Goal: Use online tool/utility: Utilize a website feature to perform a specific function

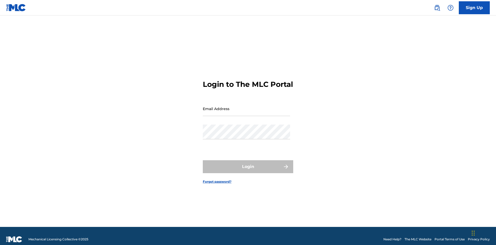
scroll to position [7, 0]
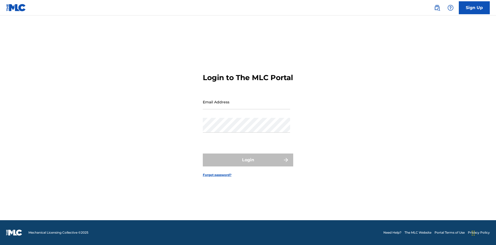
click at [246, 106] on input "Email Address" at bounding box center [246, 102] width 87 height 15
type input "[EMAIL_ADDRESS][DOMAIN_NAME]"
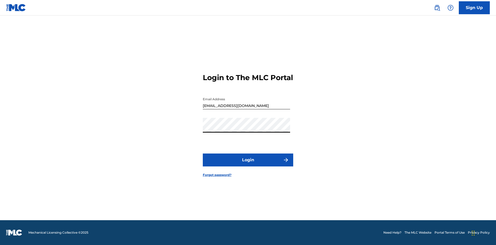
click at [248, 164] on button "Login" at bounding box center [248, 159] width 90 height 13
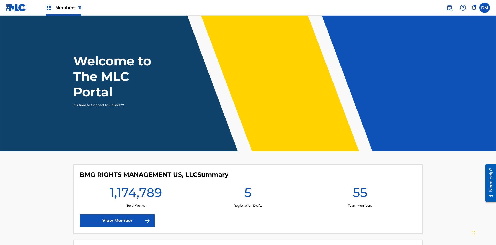
scroll to position [22, 0]
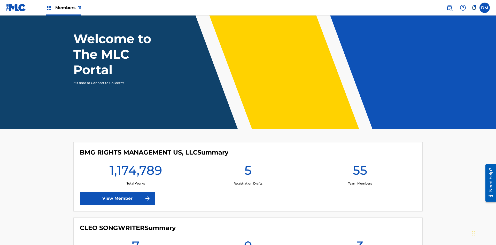
click at [64, 7] on span "Members 11" at bounding box center [68, 8] width 26 height 6
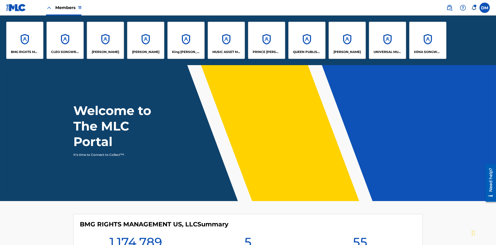
scroll to position [0, 0]
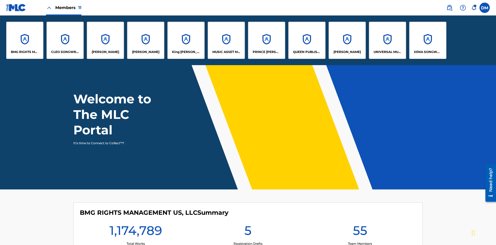
click at [186, 52] on p "King [PERSON_NAME]" at bounding box center [186, 52] width 28 height 5
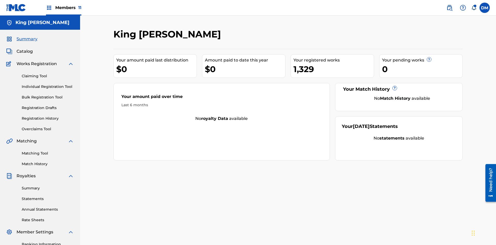
click at [48, 126] on link "Overclaims Tool" at bounding box center [48, 128] width 52 height 5
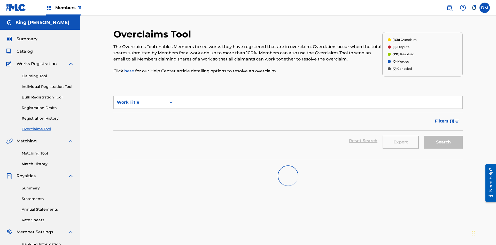
click at [444, 118] on span "Filters ( 1 )" at bounding box center [445, 121] width 20 height 6
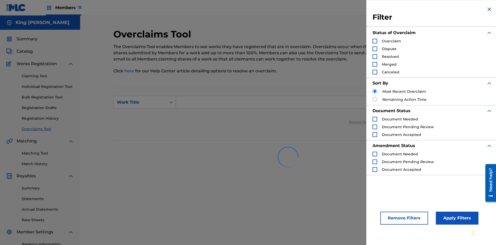
scroll to position [75, 0]
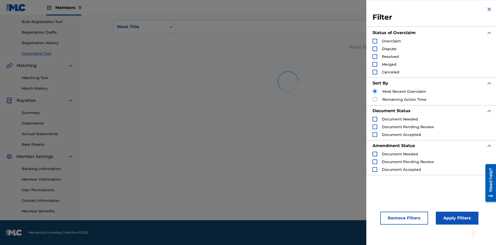
click at [375, 41] on div "Search Form" at bounding box center [375, 41] width 5 height 5
click at [456, 218] on button "Apply Filters" at bounding box center [457, 218] width 43 height 13
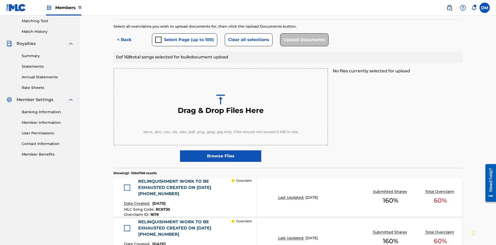
click at [184, 37] on button "Select Page (up to 100)" at bounding box center [184, 39] width 65 height 13
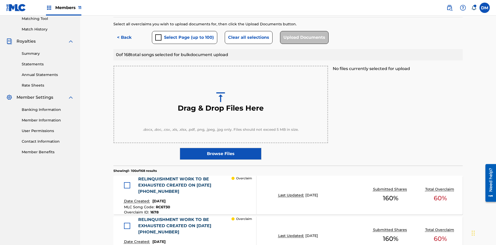
click at [128, 182] on div at bounding box center [127, 185] width 6 height 6
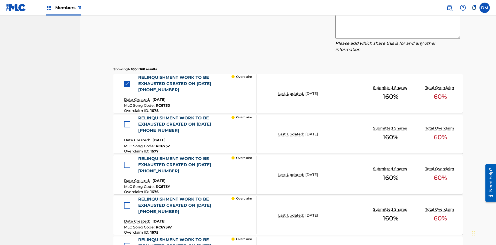
type textarea "2025.08.19.04.24.56"
click at [398, 38] on textarea at bounding box center [397, 26] width 125 height 26
type textarea "2025.08.19.04.24.57"
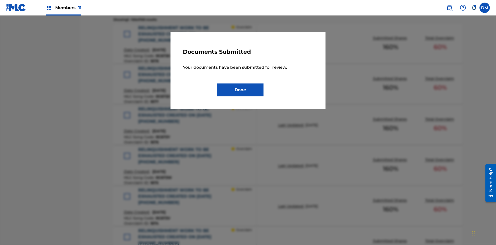
scroll to position [213, 0]
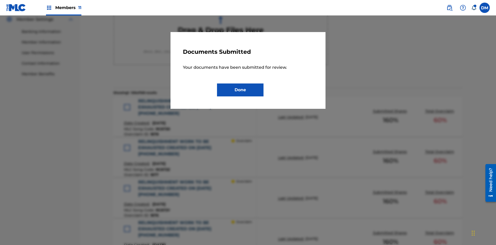
click at [240, 90] on button "Done" at bounding box center [240, 89] width 46 height 13
